Goal: Task Accomplishment & Management: Manage account settings

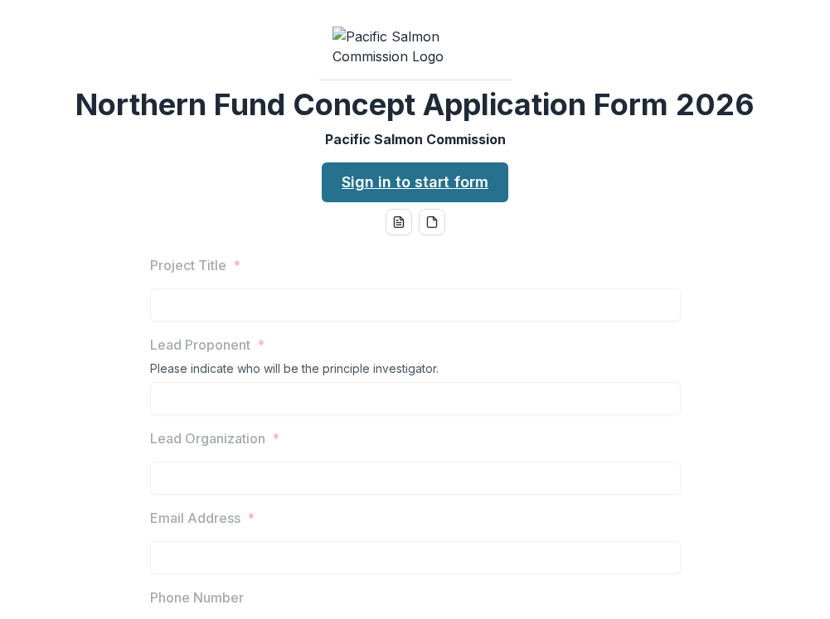
click at [433, 202] on link "Sign in to start form" at bounding box center [415, 182] width 187 height 40
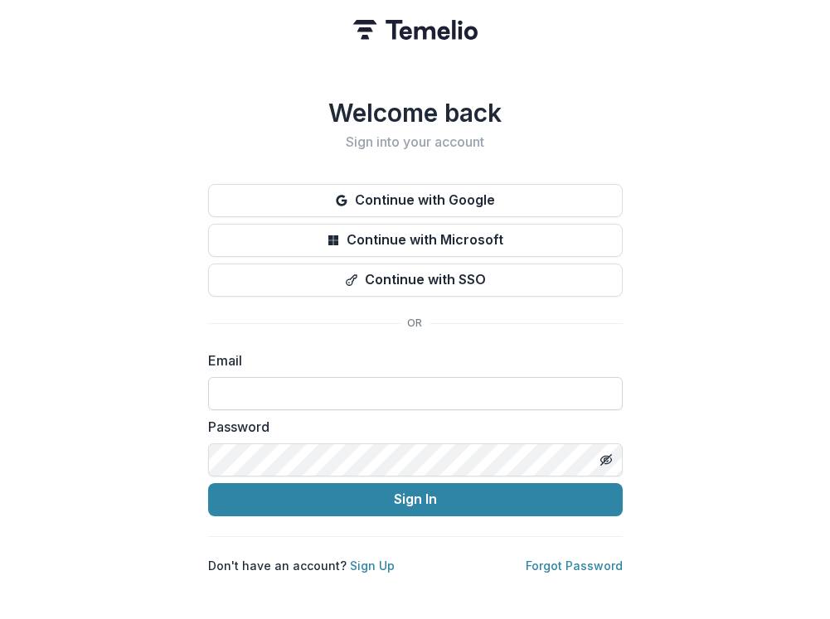
click at [383, 394] on input at bounding box center [415, 393] width 414 height 33
type input "**********"
click at [608, 453] on icon "Toggle password visibility" at bounding box center [605, 459] width 13 height 13
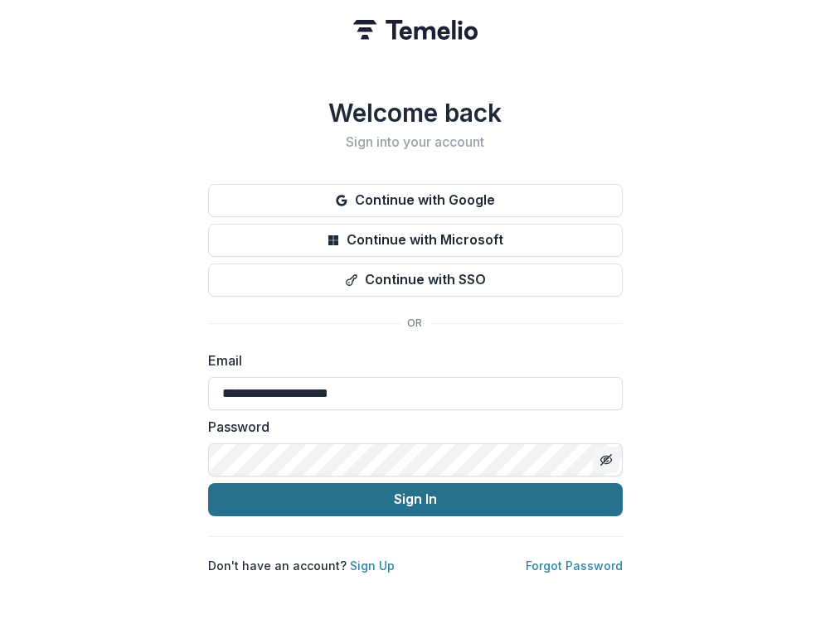
click at [482, 497] on button "Sign In" at bounding box center [415, 499] width 414 height 33
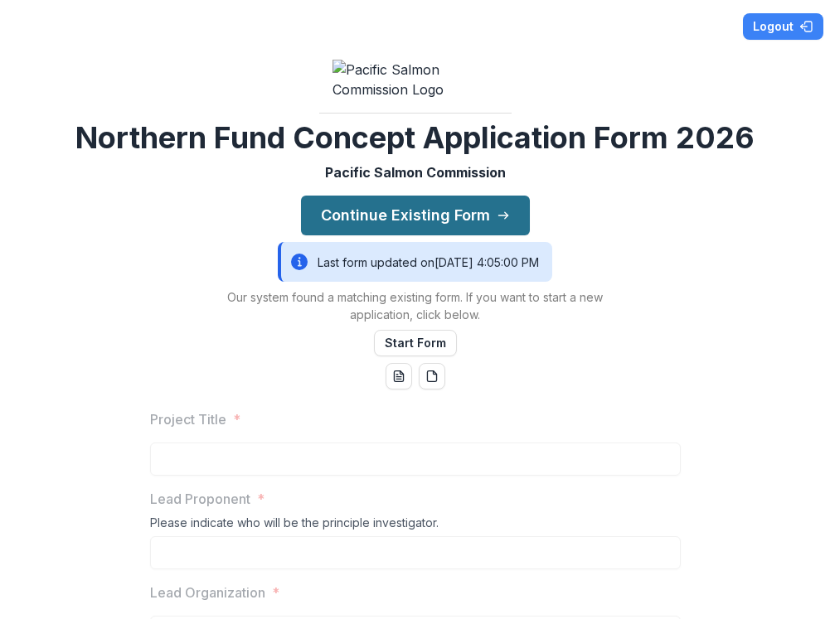
click at [429, 235] on button "Continue Existing Form" at bounding box center [415, 216] width 229 height 40
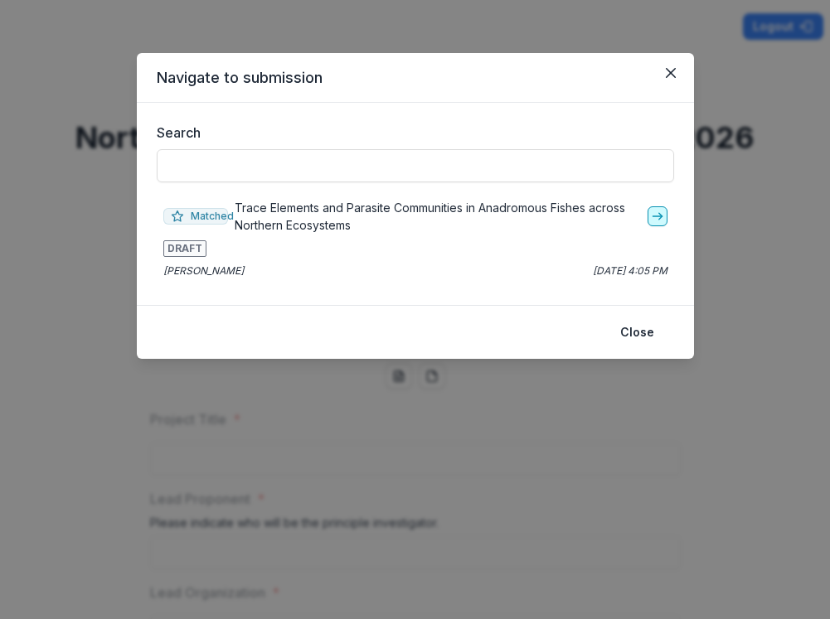
click at [656, 221] on icon "go-to" at bounding box center [657, 216] width 13 height 13
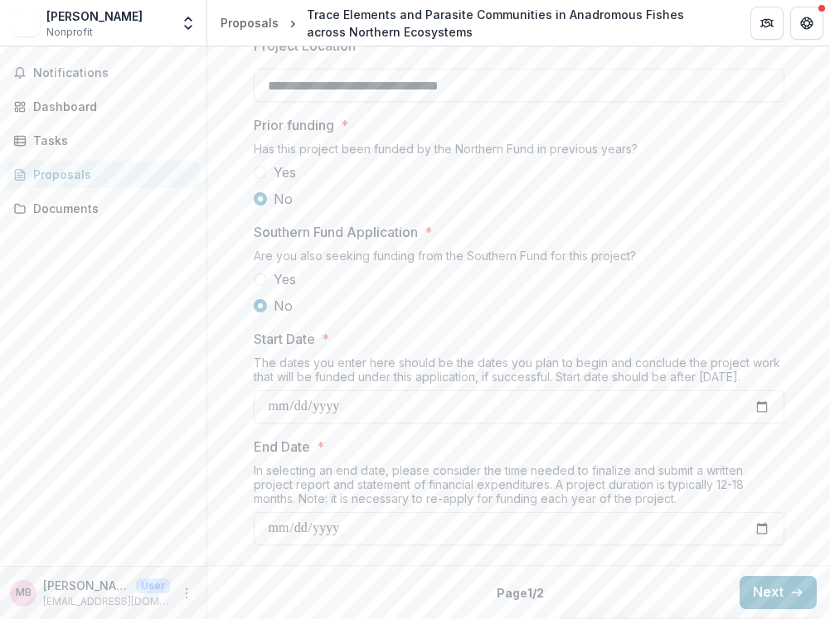
scroll to position [1813, 0]
click at [795, 595] on icon "button" at bounding box center [796, 592] width 13 height 13
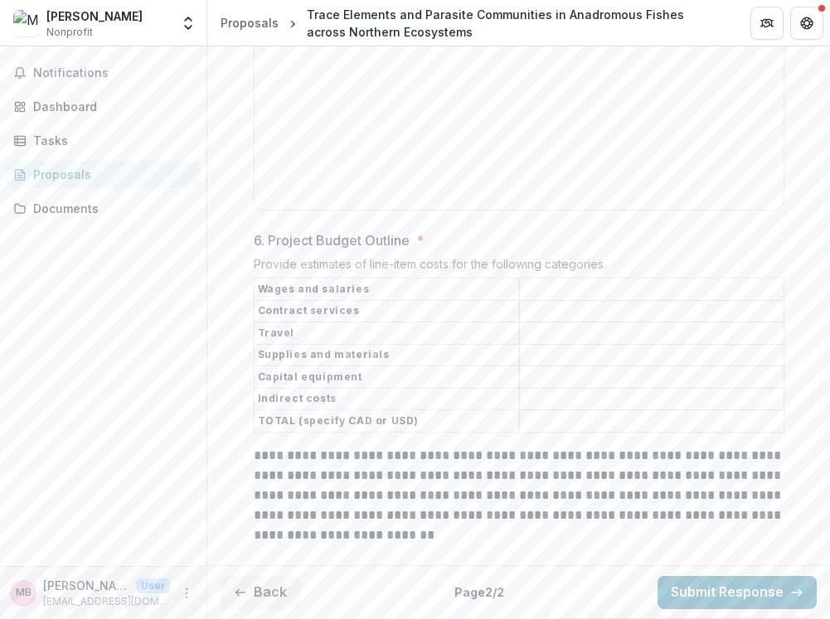
scroll to position [2675, 0]
click at [546, 336] on input "6. Project Budget Outline *" at bounding box center [652, 334] width 264 height 20
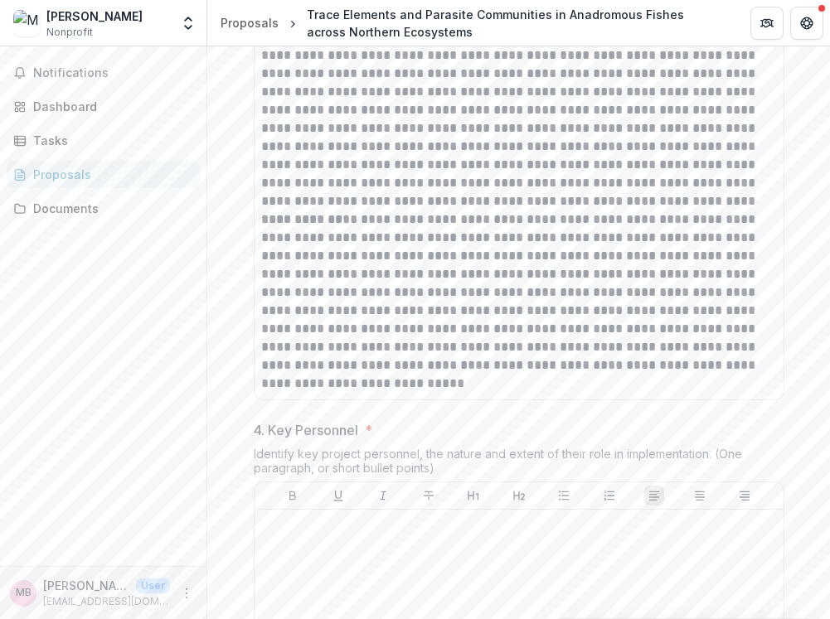
scroll to position [1611, 0]
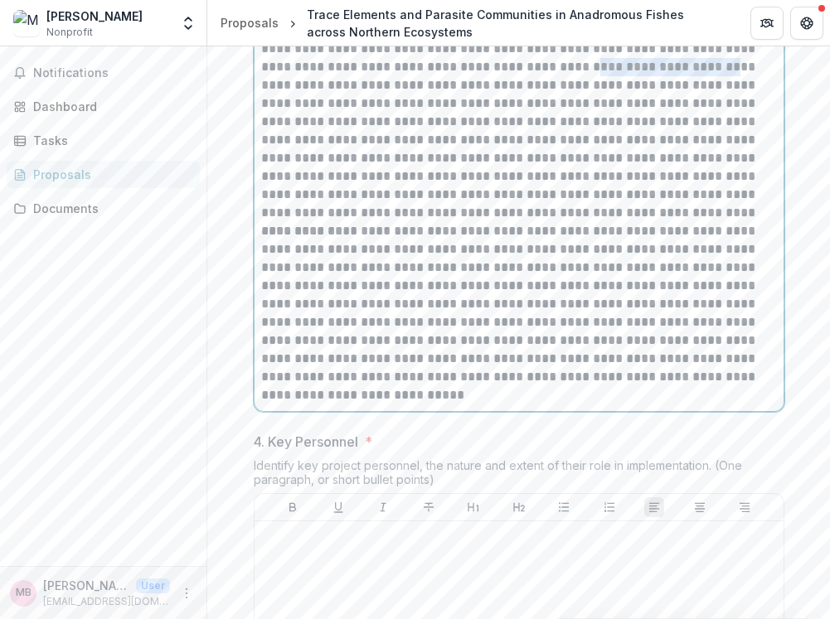
drag, startPoint x: 717, startPoint y: 196, endPoint x: 574, endPoint y: 194, distance: 143.4
click at [574, 194] on p "**********" at bounding box center [519, 131] width 516 height 182
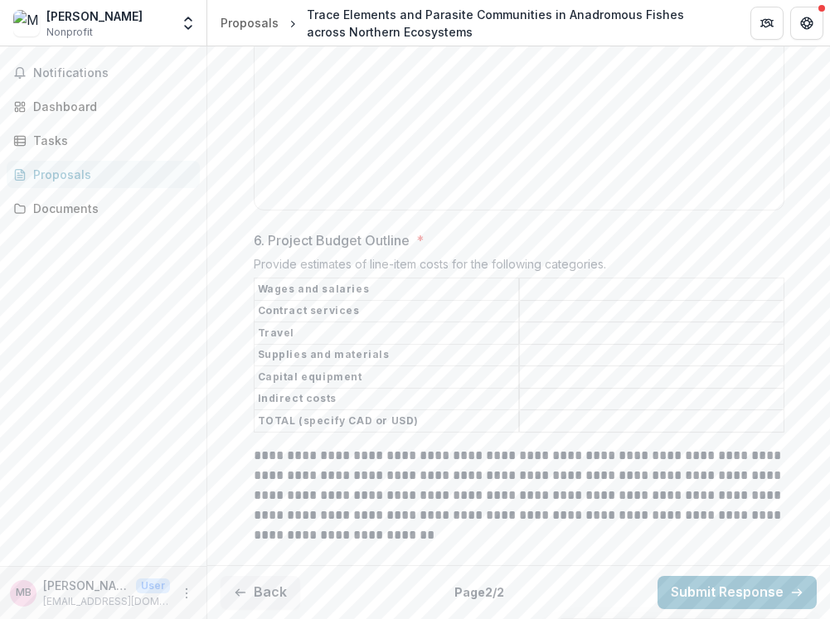
scroll to position [2675, 0]
click at [273, 586] on button "Back" at bounding box center [260, 592] width 80 height 33
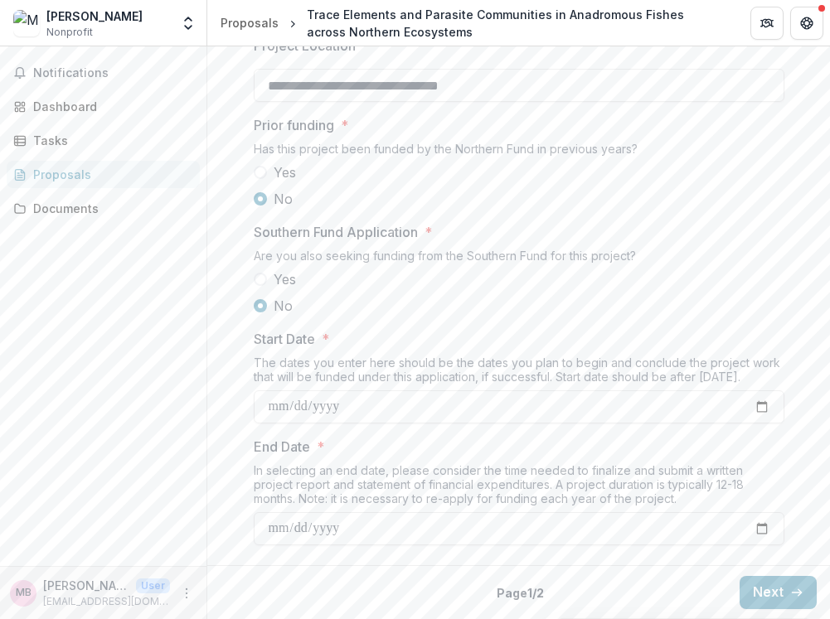
scroll to position [1813, 0]
click at [757, 405] on input "**********" at bounding box center [519, 406] width 530 height 33
type input "**********"
click at [760, 525] on input "**********" at bounding box center [519, 528] width 530 height 33
type input "**********"
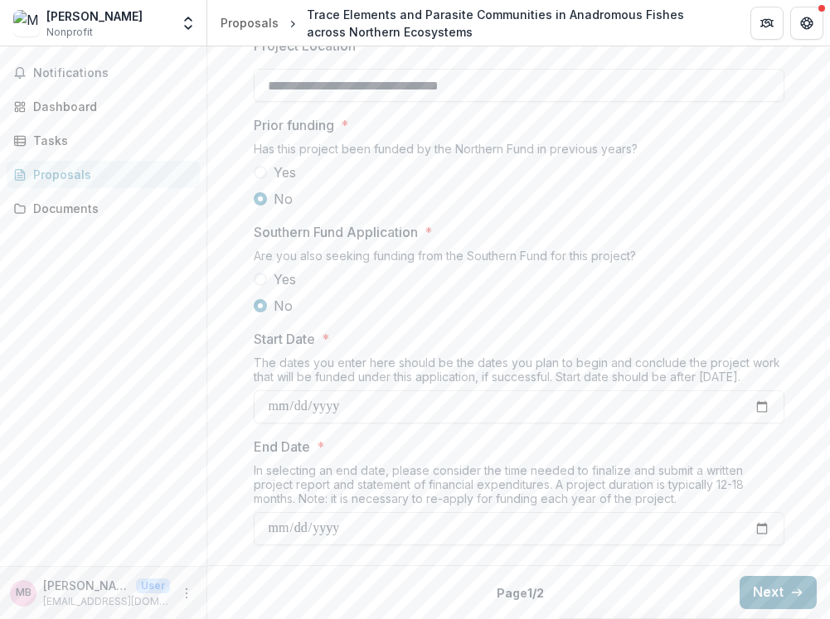
click at [754, 580] on button "Next" at bounding box center [777, 592] width 77 height 33
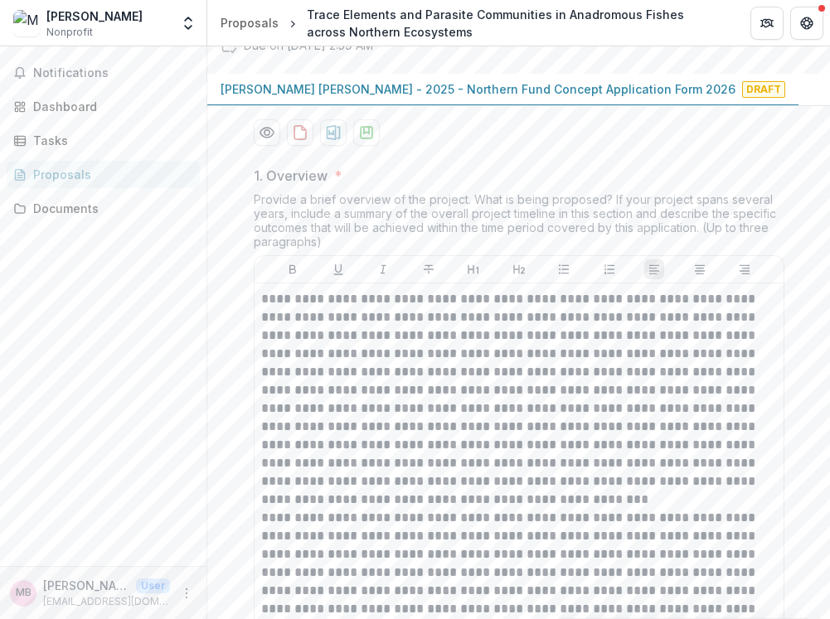
scroll to position [0, 0]
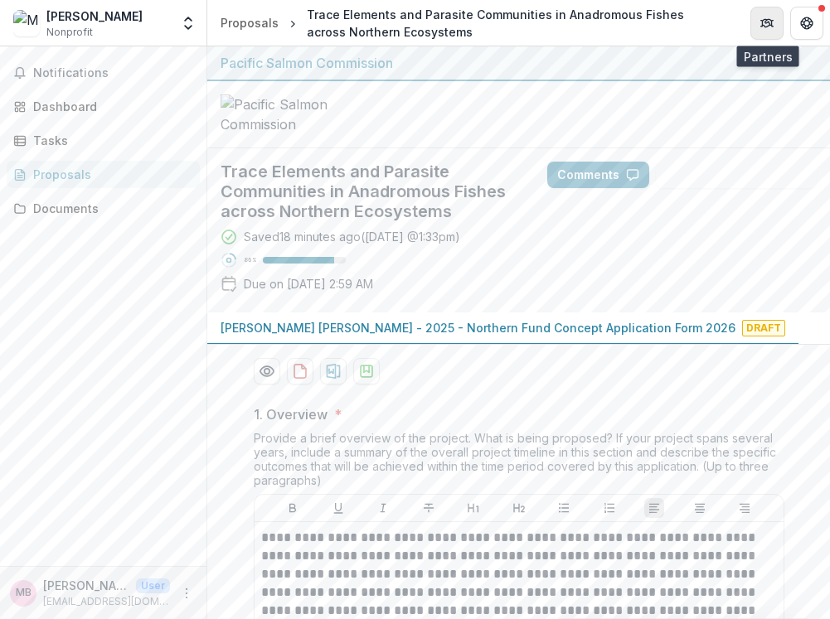
click at [760, 23] on icon "Partners" at bounding box center [766, 23] width 13 height 13
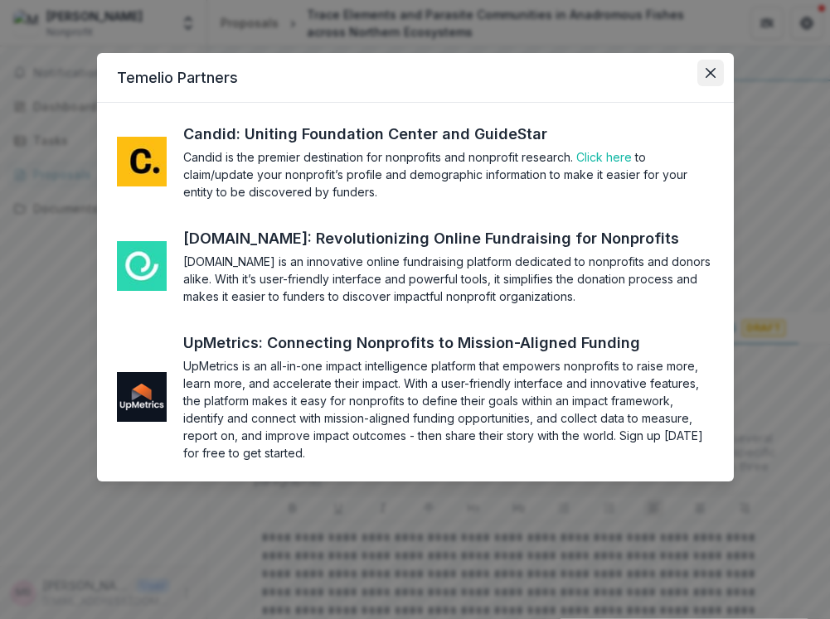
click at [708, 76] on icon "Close" at bounding box center [710, 73] width 10 height 10
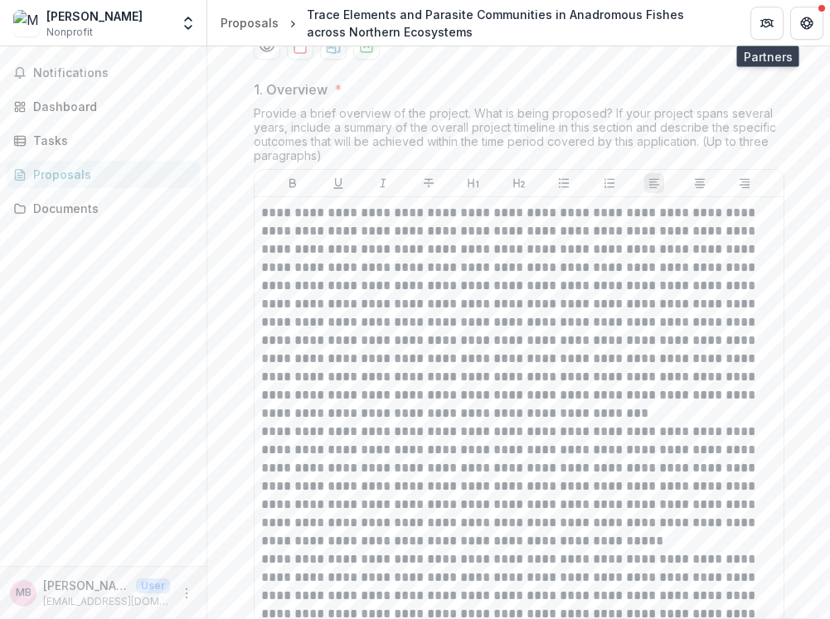
scroll to position [327, 0]
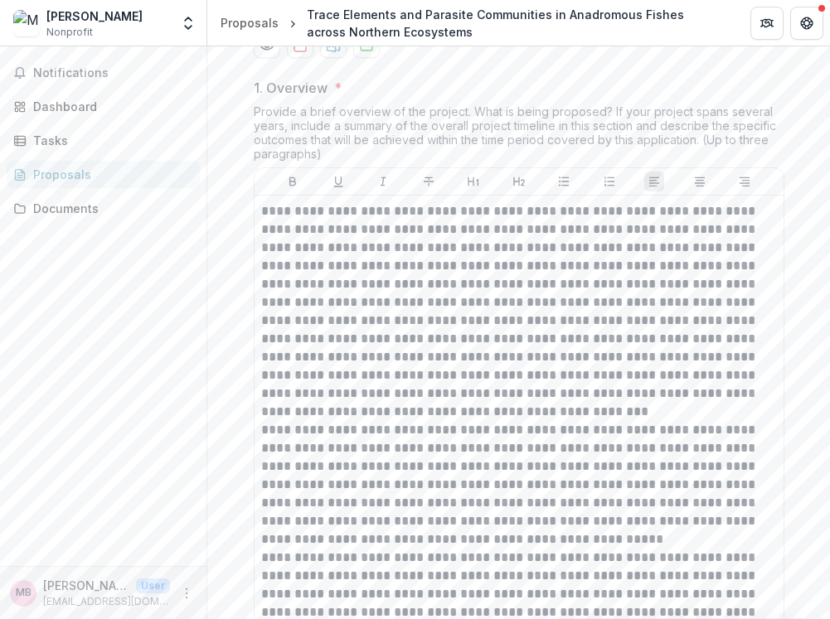
click at [71, 172] on div "Proposals" at bounding box center [109, 174] width 153 height 17
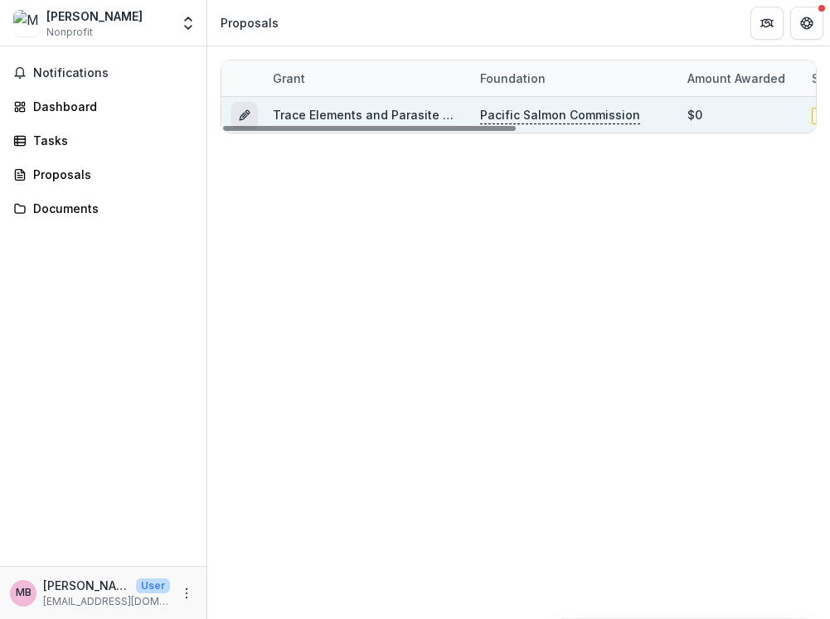
click at [246, 113] on icon "Grant f5f0cee5-03db-4435-a3f9-fcb20bc14ef9" at bounding box center [247, 112] width 4 height 4
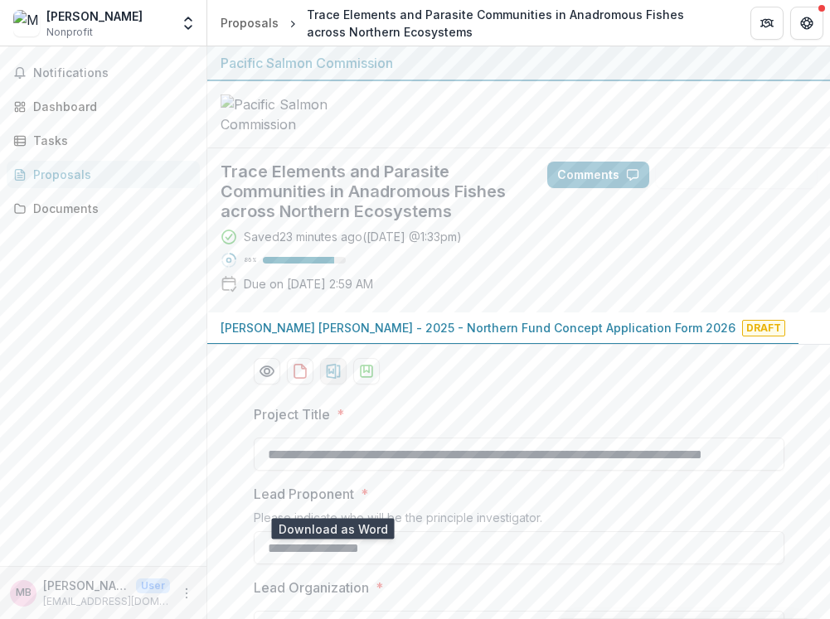
click at [335, 380] on icon "download-proposal" at bounding box center [333, 371] width 17 height 17
click at [187, 22] on icon "Open entity switcher" at bounding box center [188, 23] width 17 height 17
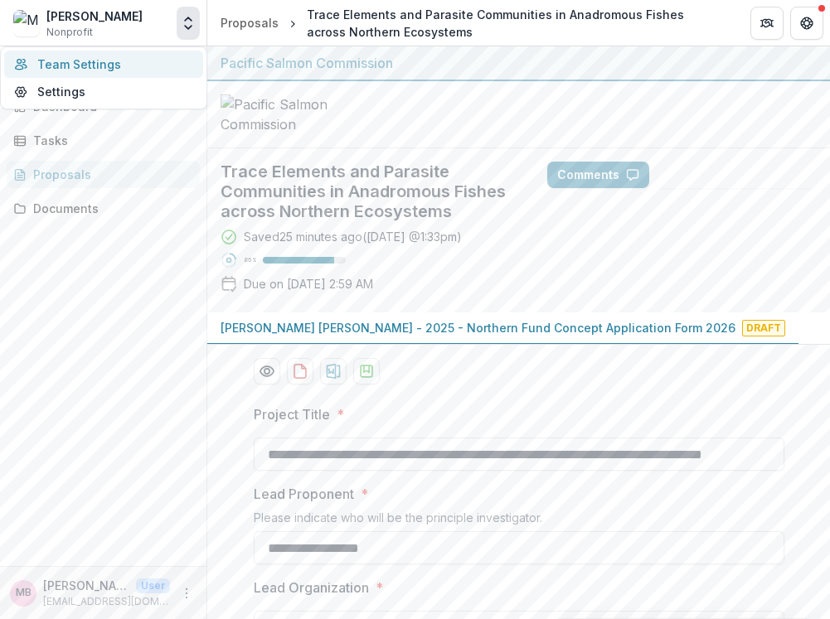
click at [80, 65] on link "Team Settings" at bounding box center [103, 64] width 199 height 27
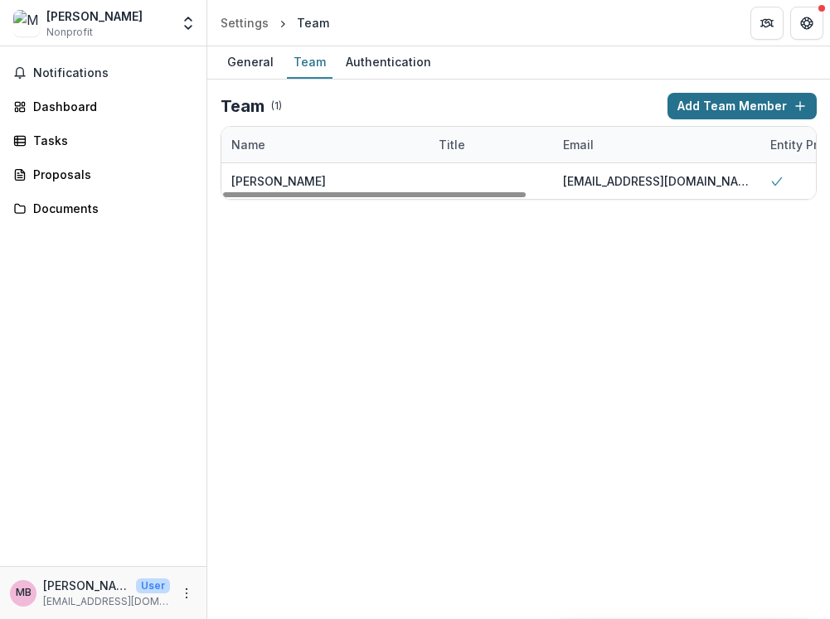
click at [705, 109] on button "Add Team Member" at bounding box center [741, 106] width 149 height 27
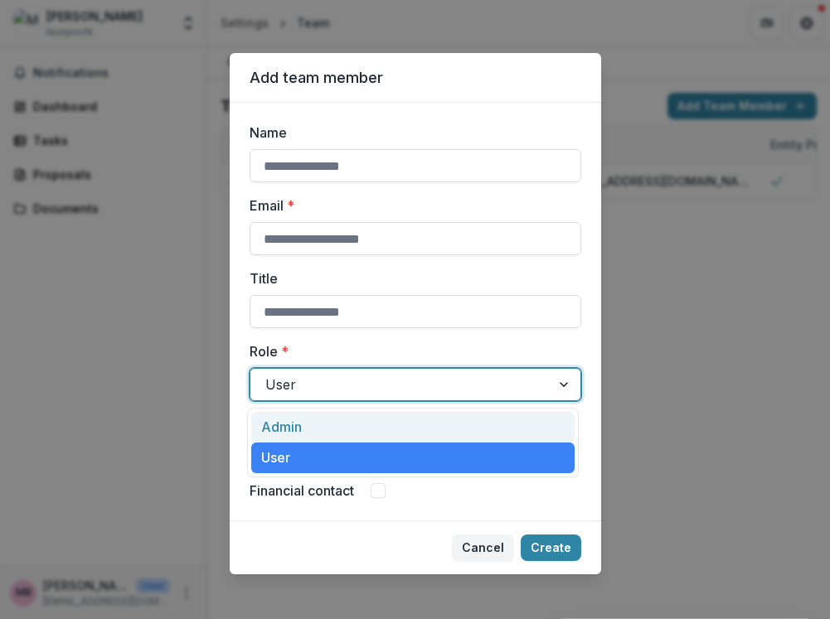
click at [494, 385] on div at bounding box center [400, 384] width 270 height 23
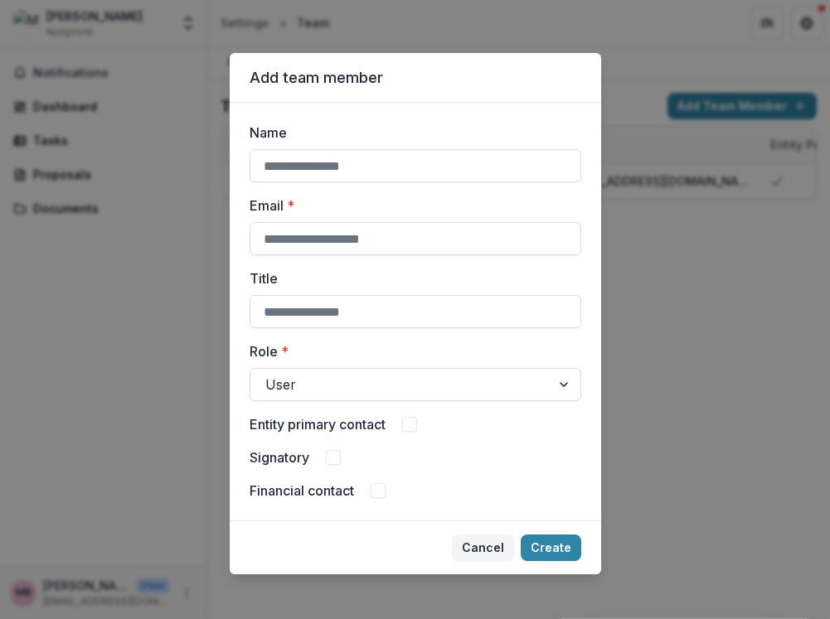
click at [502, 354] on label "Role *" at bounding box center [411, 352] width 322 height 20
click at [269, 375] on input "Role *" at bounding box center [267, 385] width 4 height 20
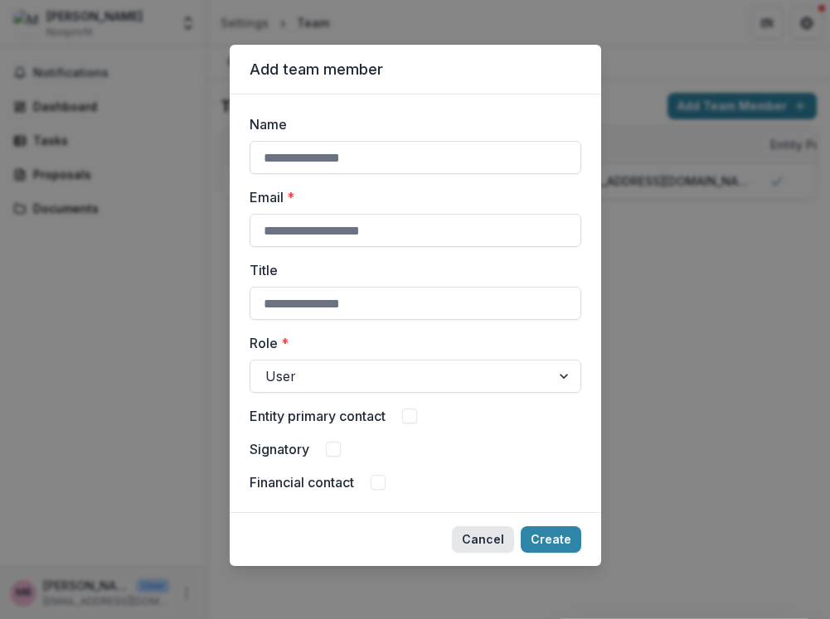
click at [485, 536] on button "Cancel" at bounding box center [483, 539] width 62 height 27
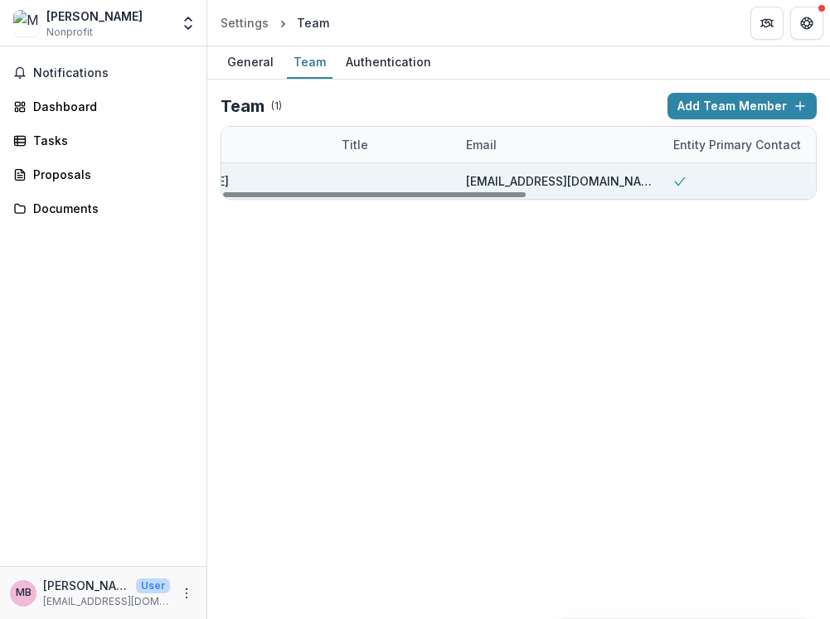
scroll to position [0, 0]
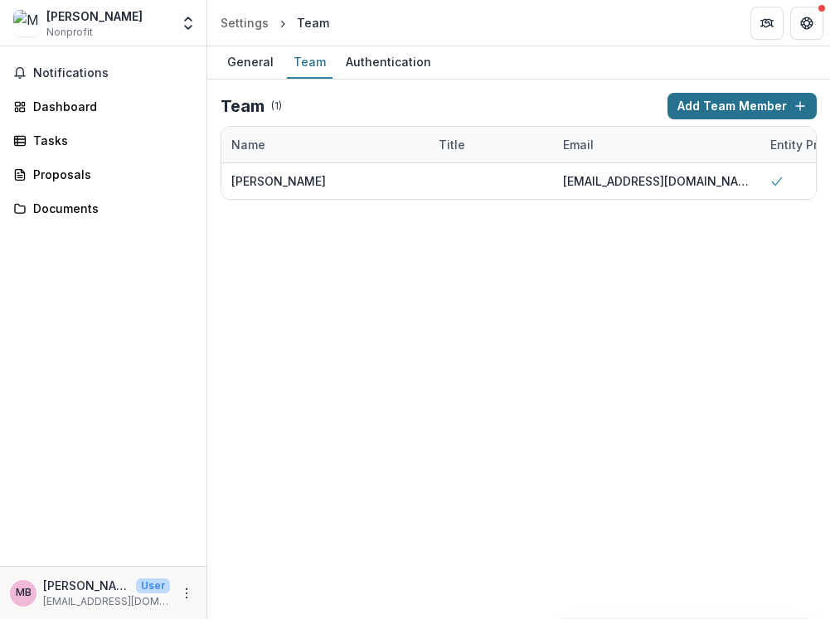
click at [705, 112] on button "Add Team Member" at bounding box center [741, 106] width 149 height 27
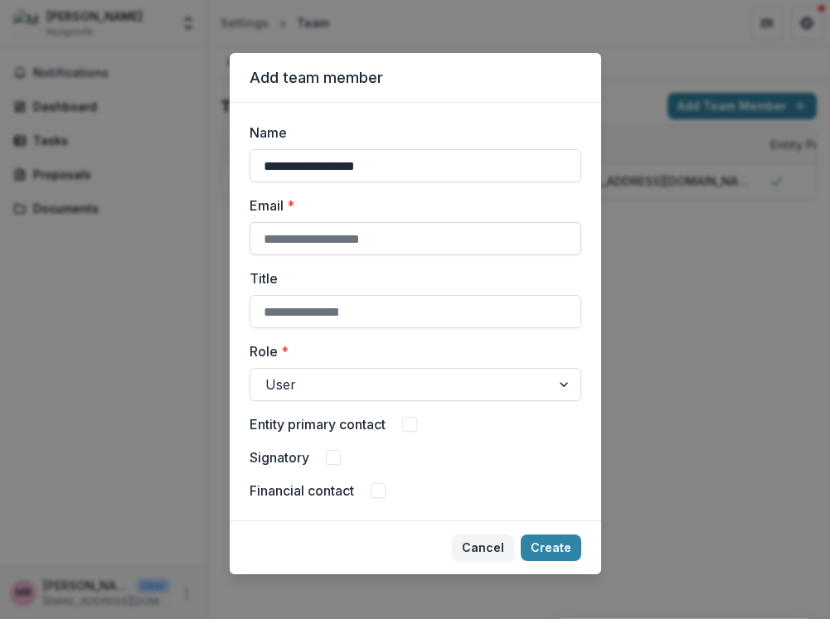
type input "**********"
click at [390, 233] on input "Email *" at bounding box center [416, 238] width 332 height 33
